Goal: Find specific page/section: Find specific page/section

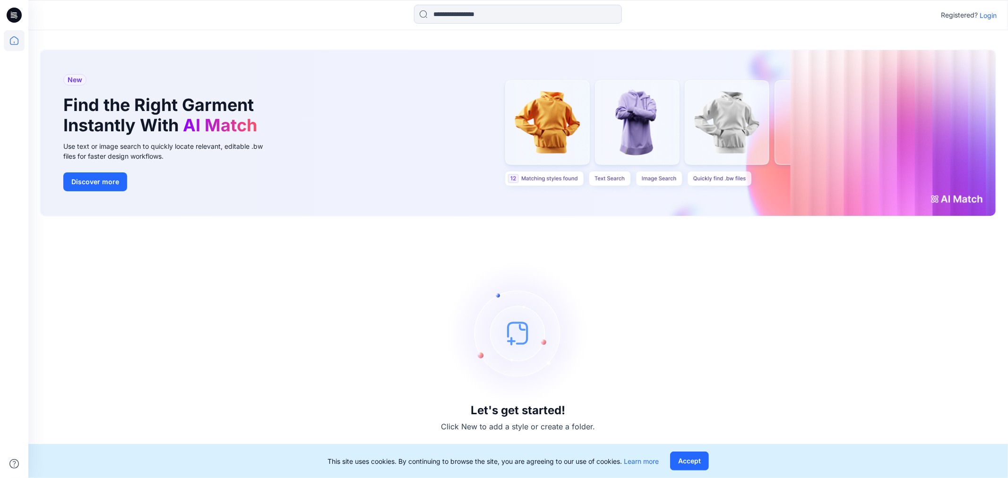
click at [986, 12] on p "Login" at bounding box center [988, 15] width 17 height 10
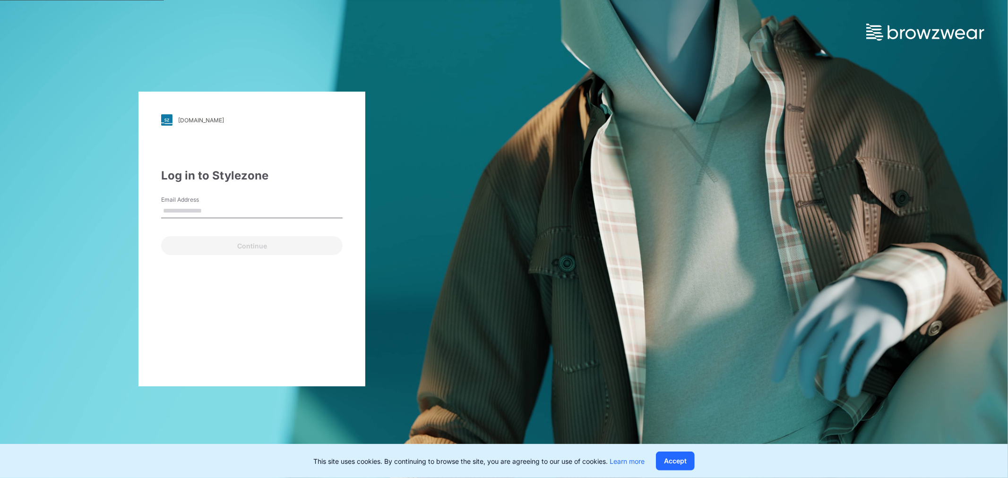
type input "**********"
click at [284, 241] on button "Continue" at bounding box center [251, 245] width 181 height 19
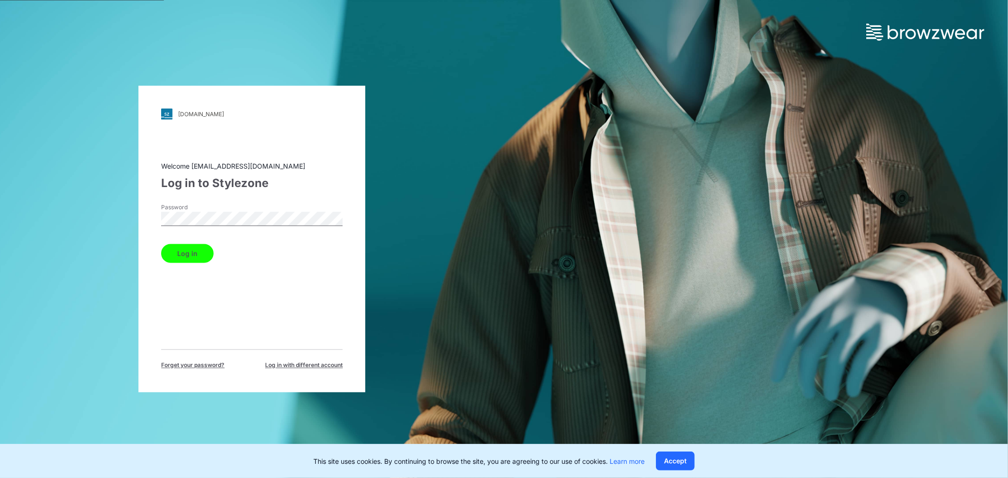
click at [187, 250] on button "Log in" at bounding box center [187, 253] width 52 height 19
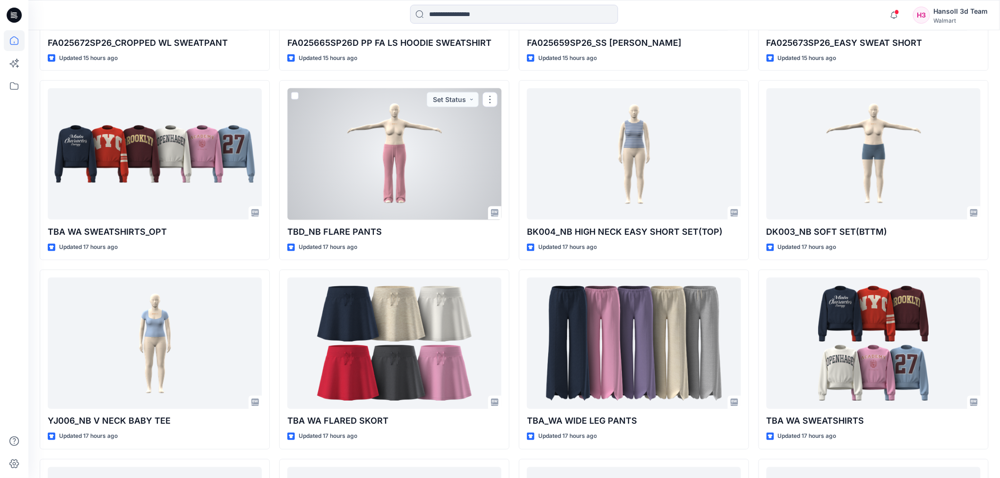
scroll to position [23, 0]
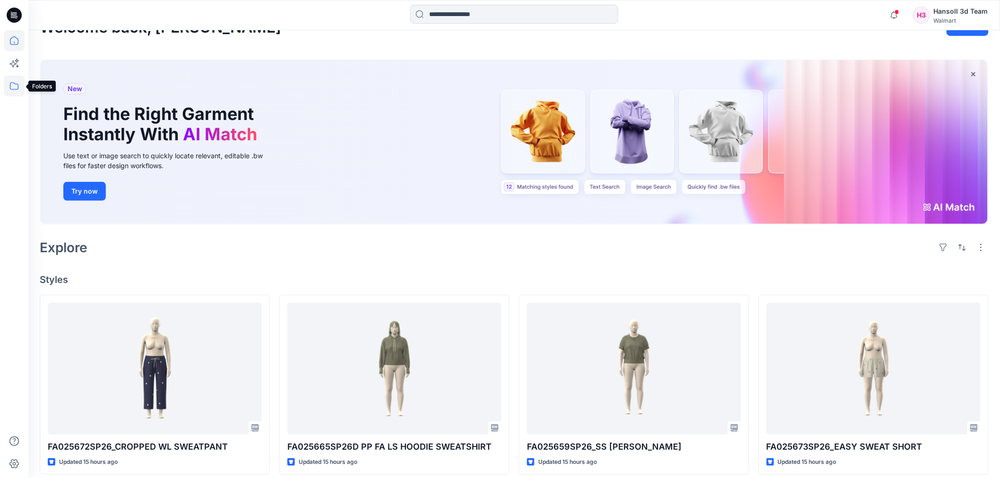
click at [15, 87] on icon at bounding box center [14, 86] width 21 height 21
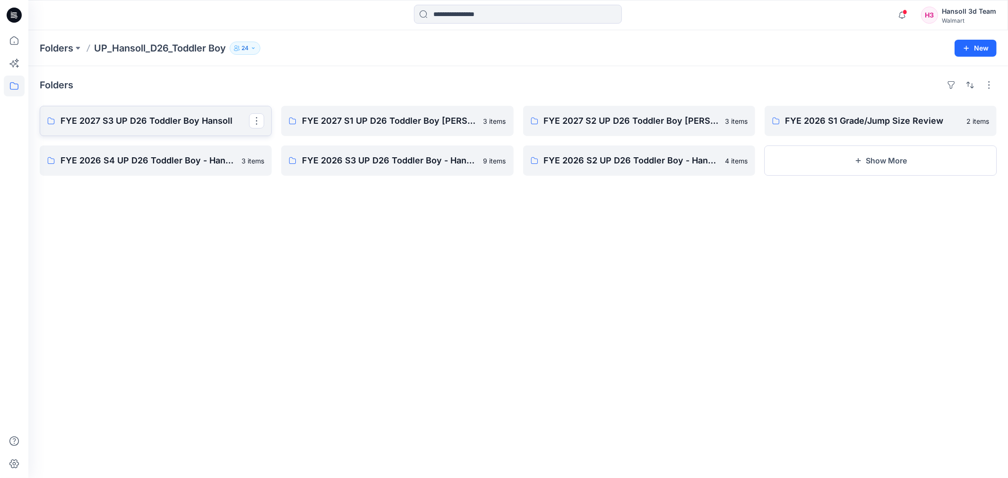
click at [208, 121] on p "FYE 2027 S3 UP D26 Toddler Boy Hansoll" at bounding box center [154, 120] width 189 height 13
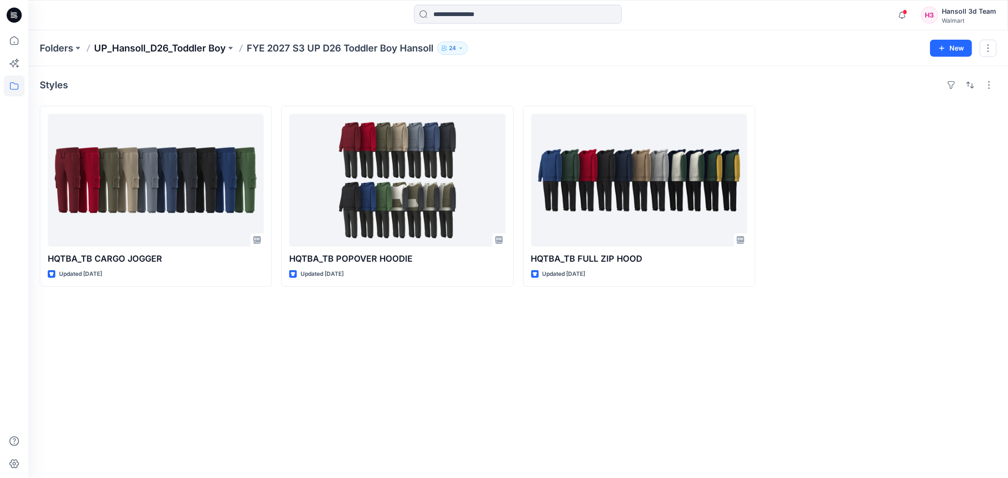
click at [213, 46] on p "UP_Hansoll_D26_Toddler Boy" at bounding box center [160, 48] width 132 height 13
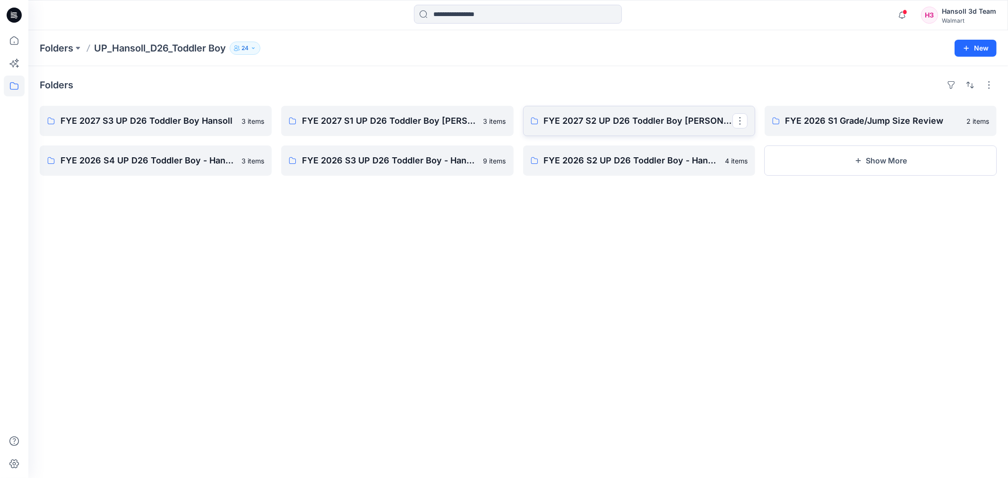
click at [593, 122] on p "FYE 2027 S2 UP D26 Toddler Boy Hansoll" at bounding box center [638, 120] width 189 height 13
